Goal: Information Seeking & Learning: Understand process/instructions

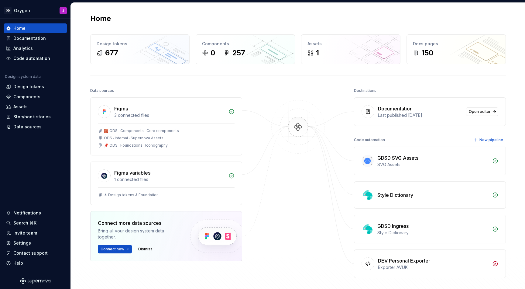
click at [36, 39] on div "Documentation" at bounding box center [29, 38] width 33 height 6
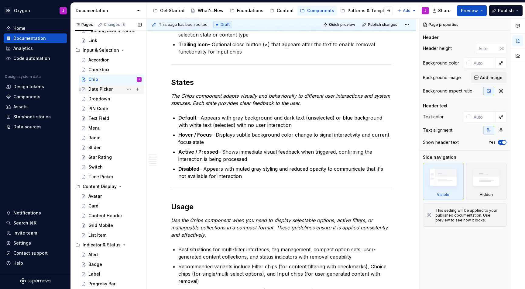
scroll to position [155, 0]
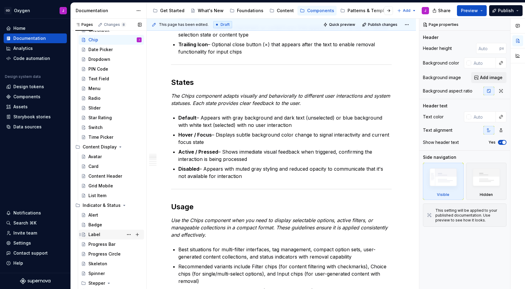
click at [95, 234] on div "Label" at bounding box center [94, 234] width 12 height 6
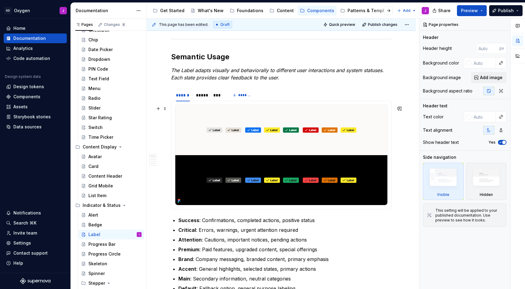
scroll to position [256, 0]
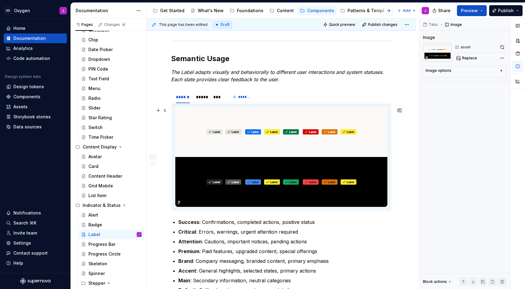
click at [319, 119] on img at bounding box center [281, 157] width 212 height 100
click at [503, 47] on button "button" at bounding box center [502, 47] width 9 height 9
click at [423, 137] on div "Tabs Image Image asset Replace Image options Alignment Alt Caption Block action…" at bounding box center [465, 154] width 91 height 271
click at [91, 95] on div "Radio" at bounding box center [94, 98] width 12 height 6
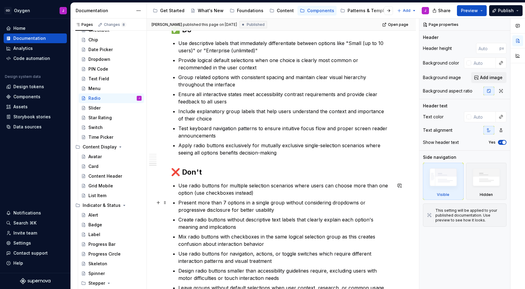
scroll to position [832, 0]
type textarea "*"
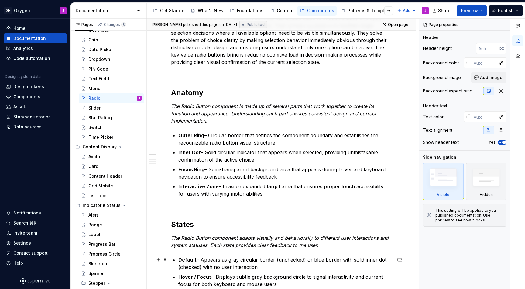
scroll to position [161, 0]
